Goal: Task Accomplishment & Management: Manage account settings

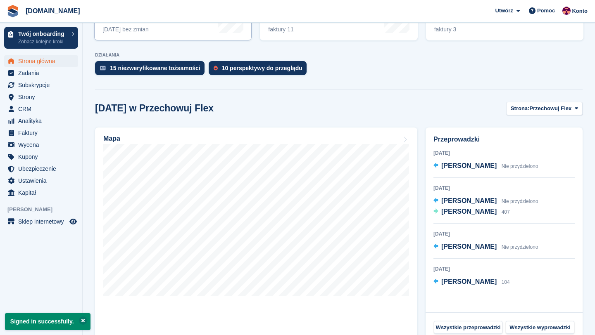
scroll to position [201, 0]
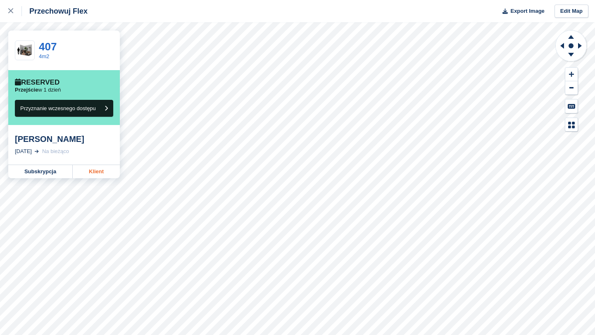
click at [97, 173] on link "Klient" at bounding box center [96, 171] width 47 height 13
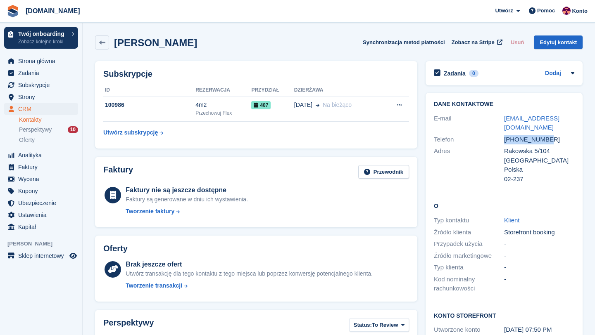
drag, startPoint x: 553, startPoint y: 133, endPoint x: 504, endPoint y: 130, distance: 49.2
click at [504, 135] on div "+48504359011" at bounding box center [539, 139] width 70 height 9
copy div "+48504359011"
click at [551, 135] on div "+48504359011" at bounding box center [539, 139] width 70 height 9
drag, startPoint x: 551, startPoint y: 133, endPoint x: 515, endPoint y: 132, distance: 35.9
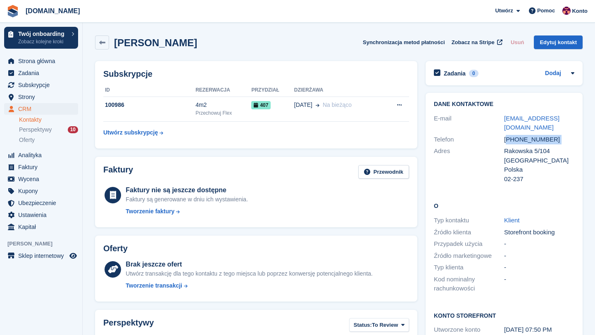
click at [515, 135] on div "+48504359011" at bounding box center [539, 139] width 70 height 9
copy div "48504359011"
click at [50, 128] on span "Perspektywy" at bounding box center [35, 130] width 33 height 8
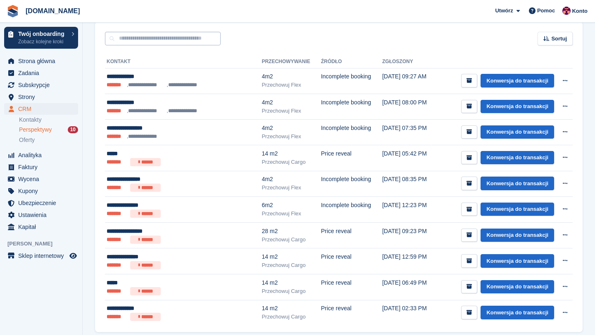
scroll to position [123, 0]
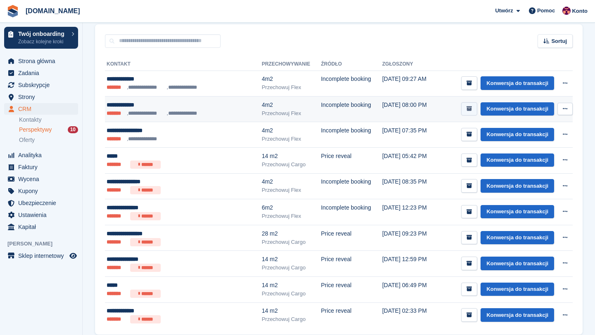
click at [469, 112] on icon "submit" at bounding box center [468, 108] width 5 height 5
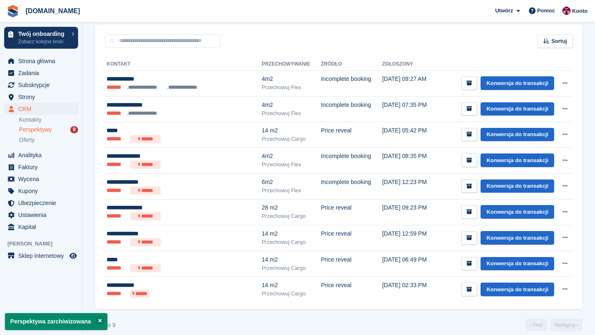
scroll to position [0, 0]
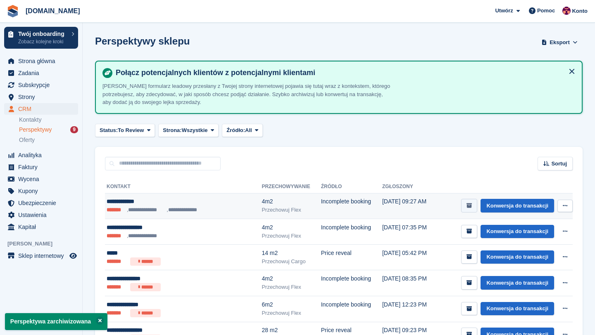
click at [467, 204] on icon "submit" at bounding box center [468, 205] width 5 height 5
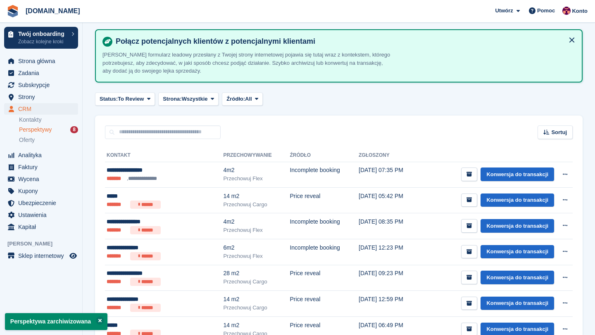
scroll to position [27, 0]
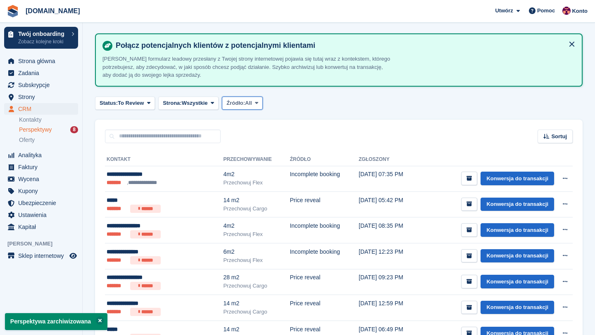
click at [260, 100] on span at bounding box center [256, 103] width 7 height 7
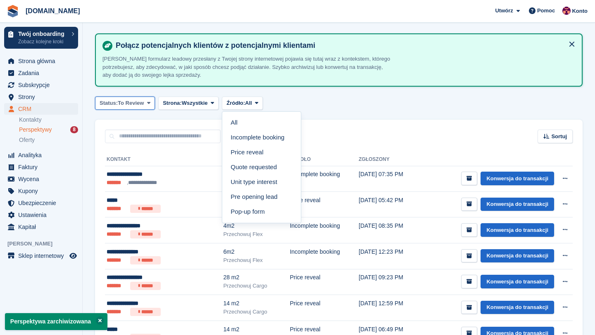
click at [144, 103] on span "To Review" at bounding box center [131, 103] width 26 height 8
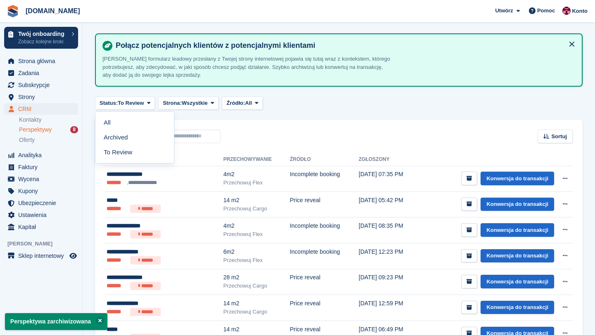
click at [385, 108] on div "Status: To Review All Archived To Review Strona: Wszystkie Wszystkie Przechowuj…" at bounding box center [338, 104] width 487 height 14
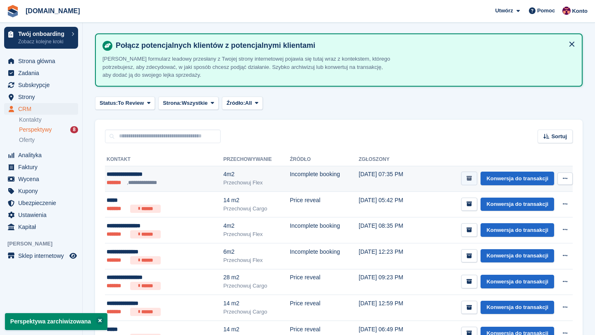
click at [467, 175] on button "submit" at bounding box center [469, 179] width 16 height 14
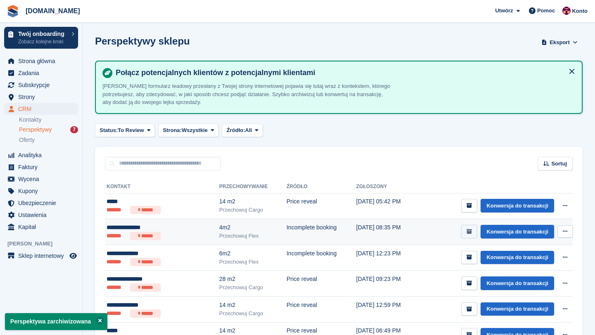
click at [472, 230] on button "submit" at bounding box center [469, 232] width 16 height 14
click at [471, 235] on button "submit" at bounding box center [469, 232] width 16 height 14
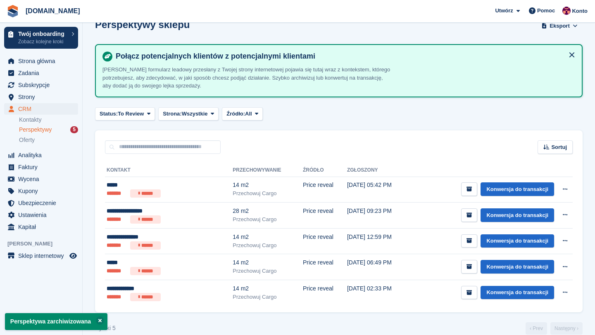
scroll to position [28, 0]
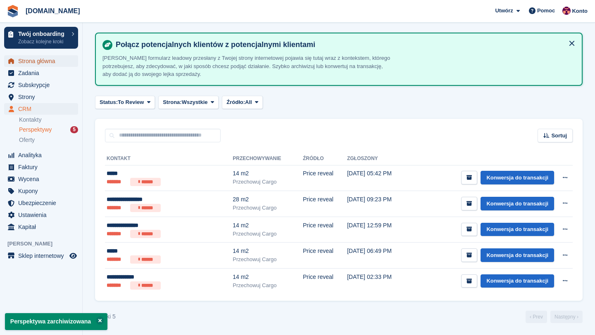
click at [59, 62] on span "Strona główna" at bounding box center [43, 61] width 50 height 12
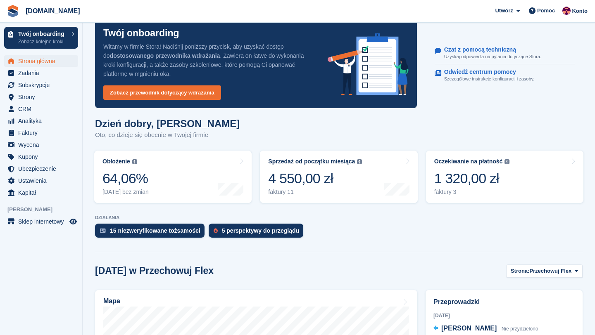
scroll to position [12, 0]
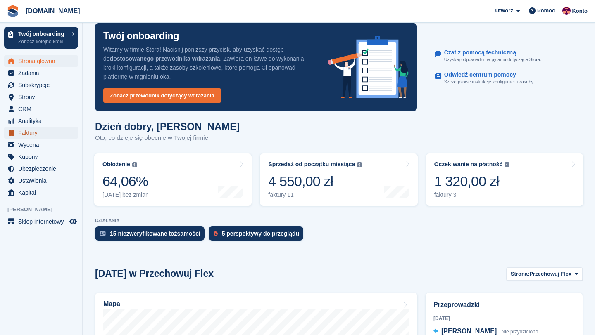
click at [38, 131] on span "Faktury" at bounding box center [43, 133] width 50 height 12
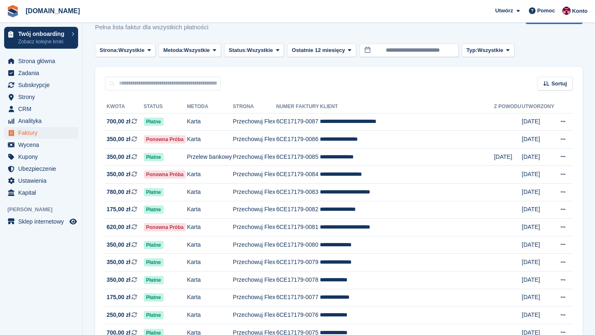
scroll to position [28, 0]
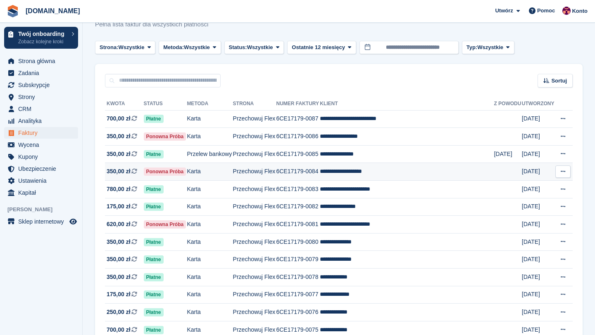
click at [121, 171] on span "350,00 zł" at bounding box center [119, 171] width 24 height 9
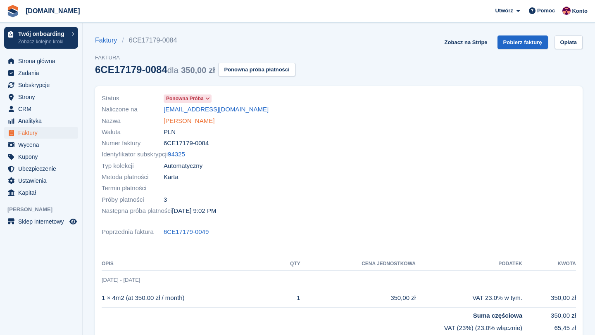
click at [191, 120] on link "Konstantyn Honcharov" at bounding box center [189, 120] width 51 height 9
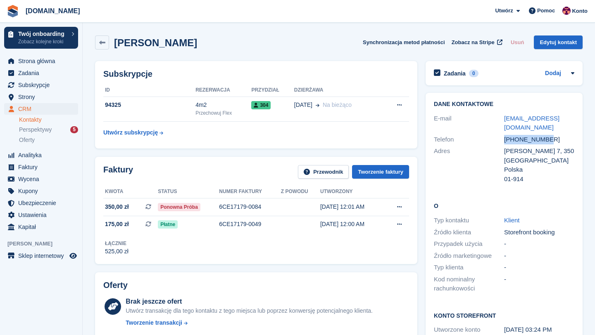
drag, startPoint x: 505, startPoint y: 140, endPoint x: 581, endPoint y: 140, distance: 76.0
click at [581, 140] on div "Dane kontaktowe E-mail konstantyngoncharow@gmail.com Telefon +48513677773 Adres…" at bounding box center [503, 143] width 157 height 100
copy div "+48513677773"
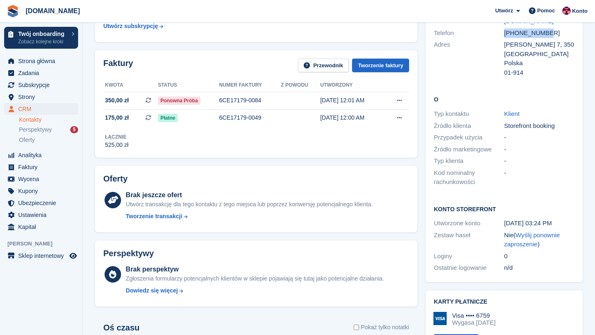
scroll to position [107, 0]
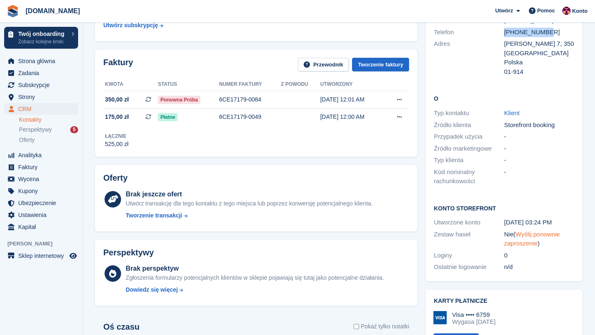
click at [527, 234] on link "Wyślij ponownie zaproszenie" at bounding box center [532, 239] width 56 height 17
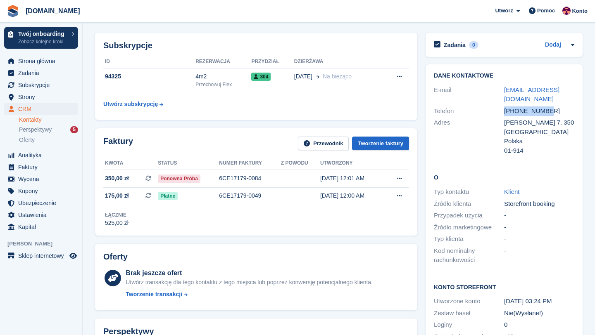
scroll to position [29, 0]
click at [35, 164] on span "Faktury" at bounding box center [43, 167] width 50 height 12
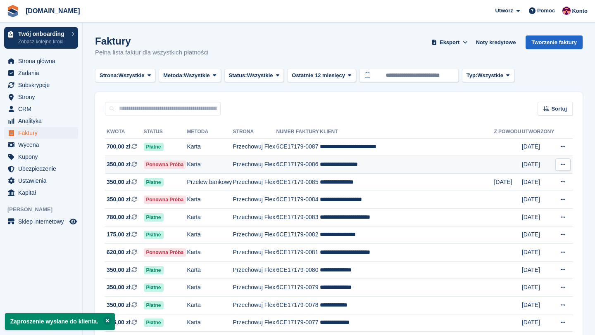
click at [116, 165] on span "350,00 zł" at bounding box center [119, 164] width 24 height 9
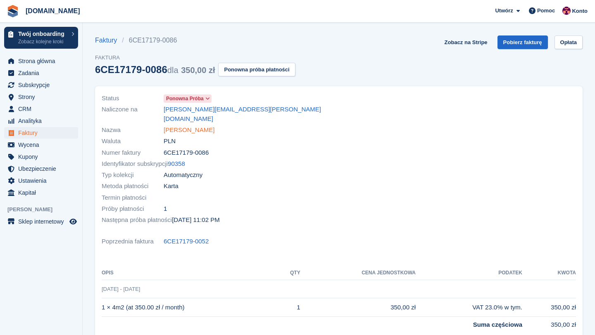
click at [205, 126] on link "Sebastian Antypiuk" at bounding box center [189, 130] width 51 height 9
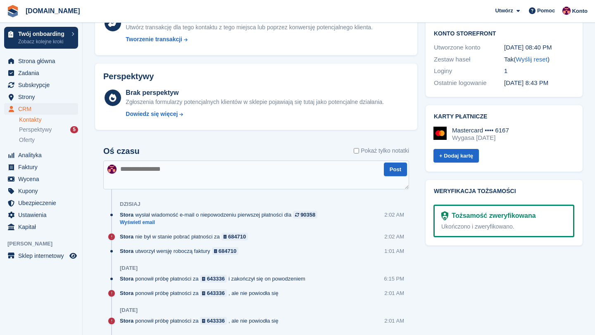
scroll to position [312, 0]
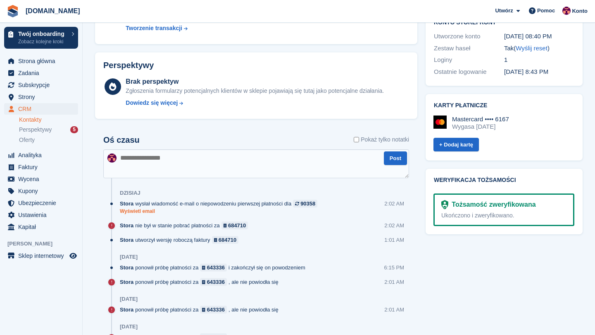
click at [146, 210] on link "Wyświetl email" at bounding box center [221, 211] width 202 height 7
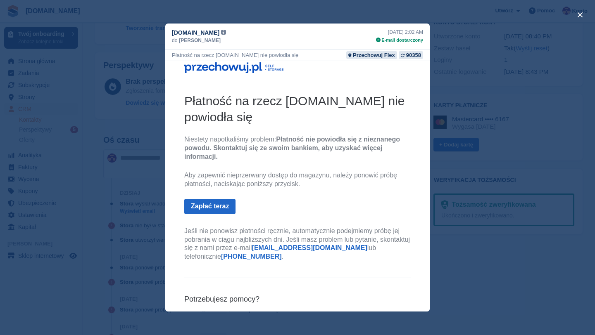
scroll to position [4, 0]
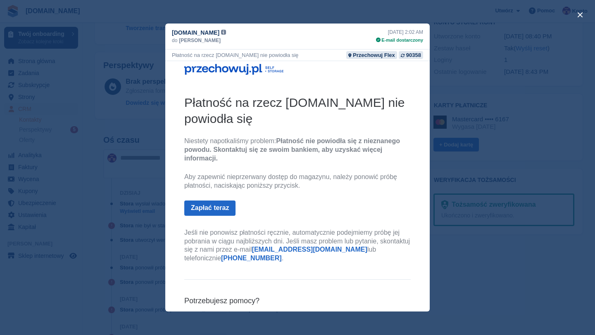
click at [143, 146] on div "close" at bounding box center [297, 167] width 595 height 335
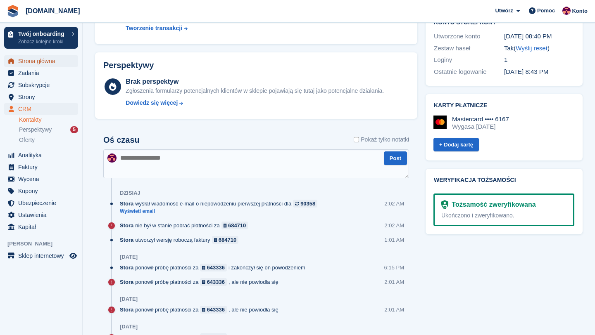
click at [35, 64] on span "Strona główna" at bounding box center [43, 61] width 50 height 12
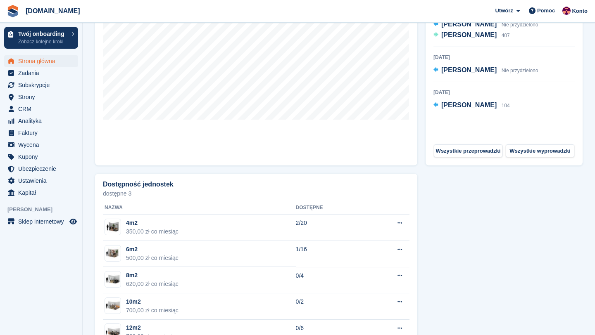
scroll to position [356, 0]
